Goal: Task Accomplishment & Management: Manage account settings

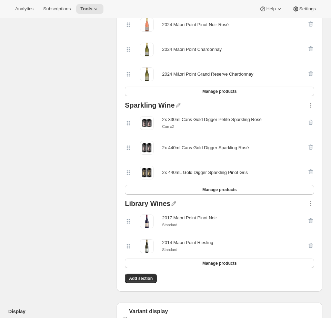
scroll to position [29, 0]
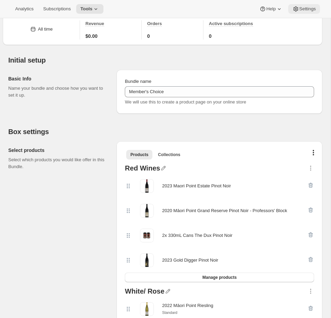
click at [249, 10] on span "Settings" at bounding box center [307, 9] width 17 height 6
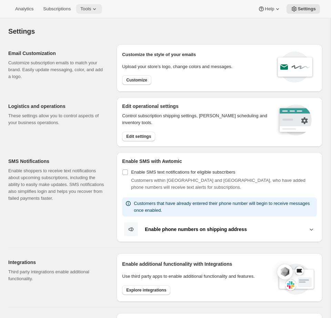
click at [96, 12] on icon at bounding box center [94, 9] width 7 height 7
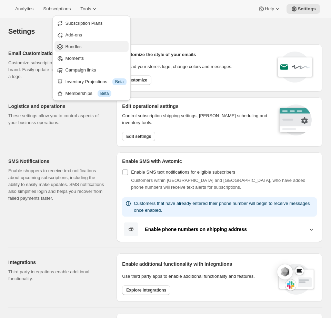
click at [90, 50] on span "Bundles" at bounding box center [95, 46] width 61 height 7
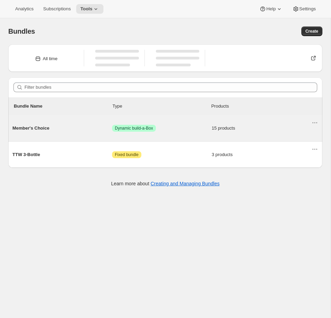
click at [167, 132] on span "Success Dynamic build-a-Box" at bounding box center [162, 128] width 100 height 7
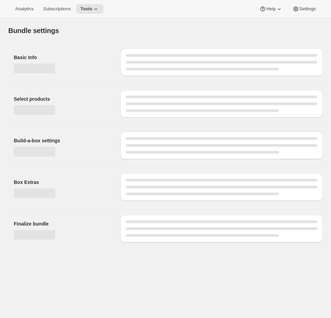
type input "Member's Choice"
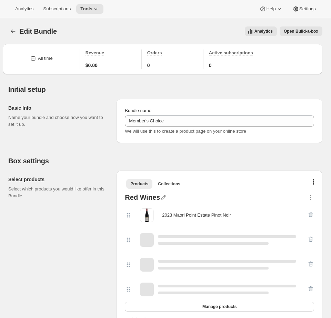
click at [249, 36] on div "Edit Bundle. This page is ready Edit Bundle Analytics Open Build-a-box More act…" at bounding box center [165, 31] width 314 height 26
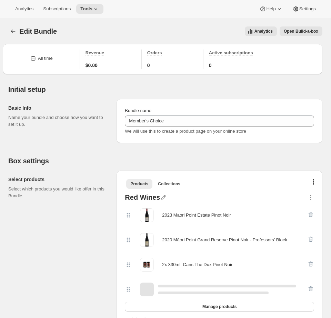
click at [249, 33] on span "Open Build-a-box" at bounding box center [300, 32] width 34 height 6
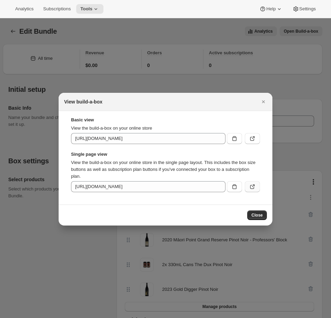
click at [249, 187] on icon ":rcu:" at bounding box center [252, 187] width 7 height 7
